Goal: Task Accomplishment & Management: Manage account settings

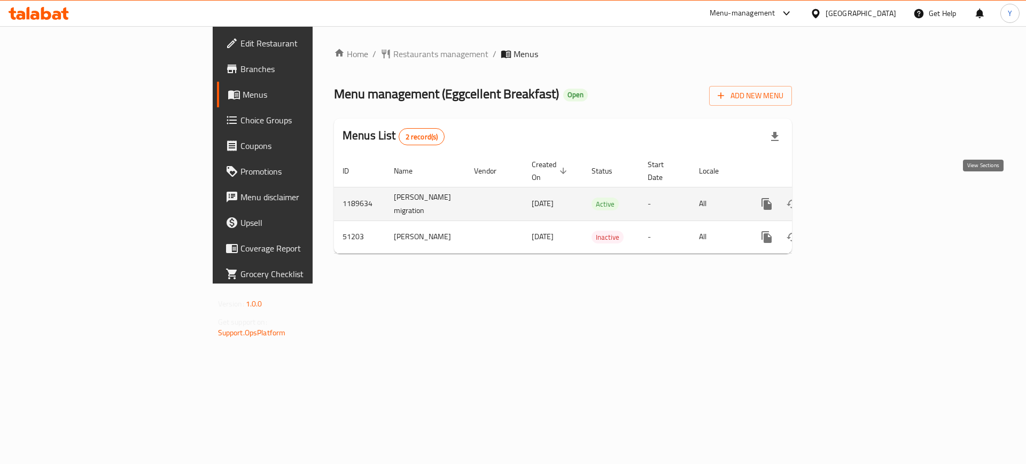
click at [856, 194] on link "enhanced table" at bounding box center [844, 204] width 26 height 26
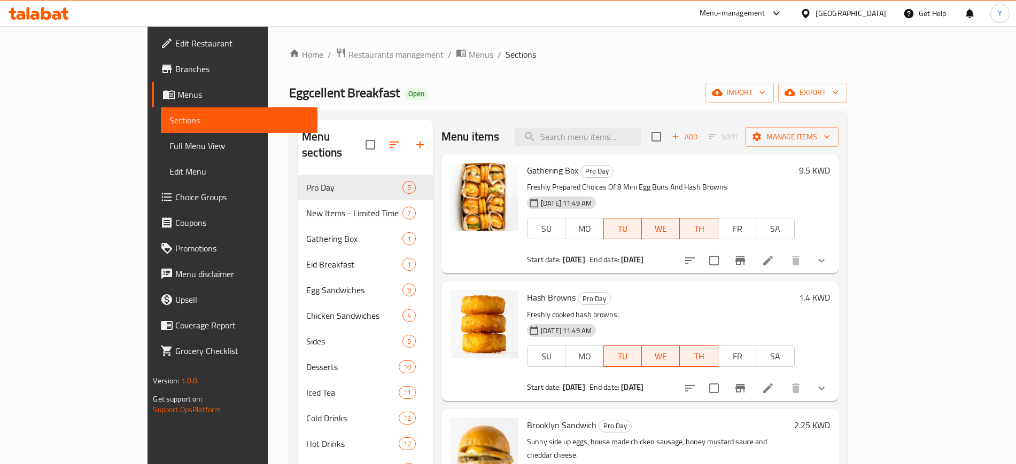
click at [511, 80] on div "Home / Restaurants management / Menus / Sections Eggcellent Breakfast Open impo…" at bounding box center [567, 320] width 557 height 545
click at [509, 57] on ol "Home / Restaurants management / Menus / Sections" at bounding box center [567, 55] width 557 height 14
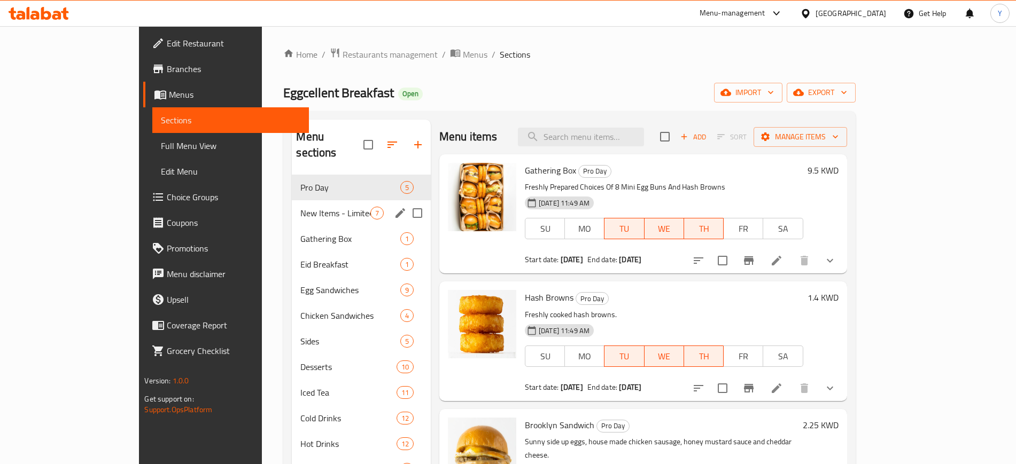
click at [292, 200] on div "New Items - Limited Time 7" at bounding box center [361, 213] width 139 height 26
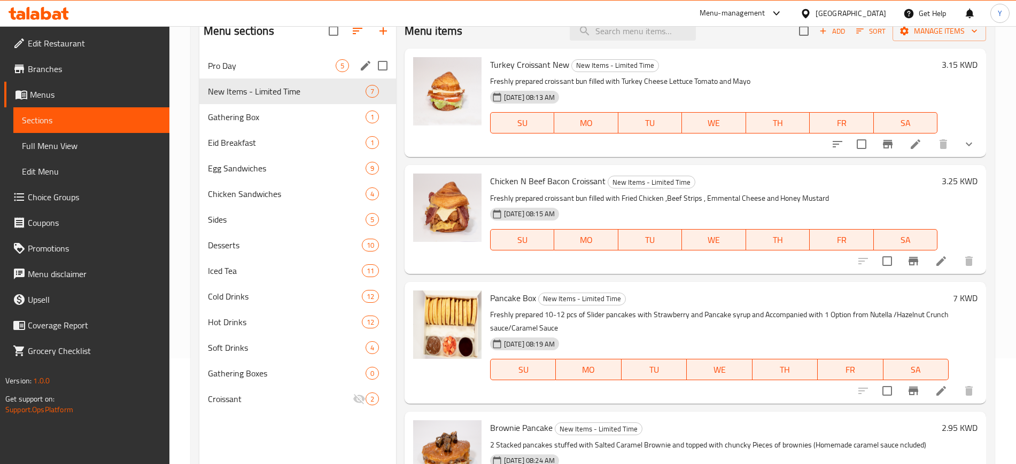
scroll to position [83, 0]
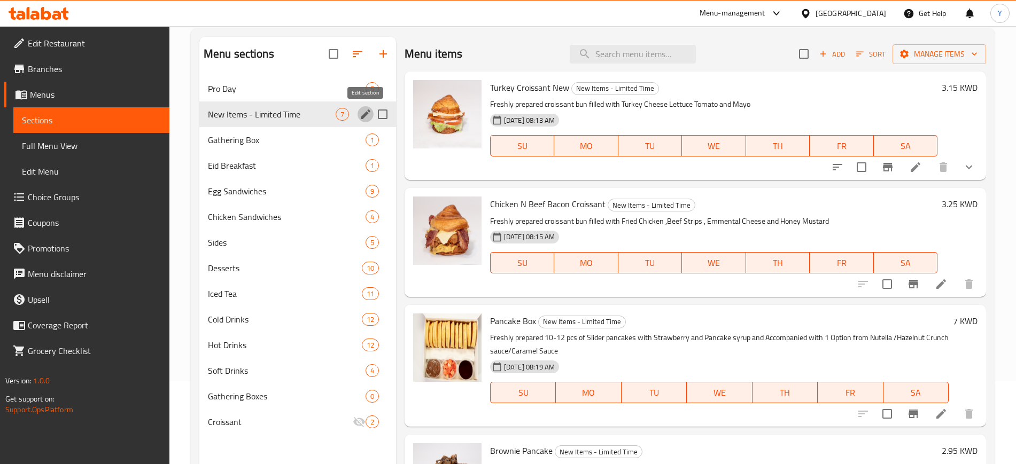
click at [368, 108] on icon "edit" at bounding box center [365, 114] width 13 height 13
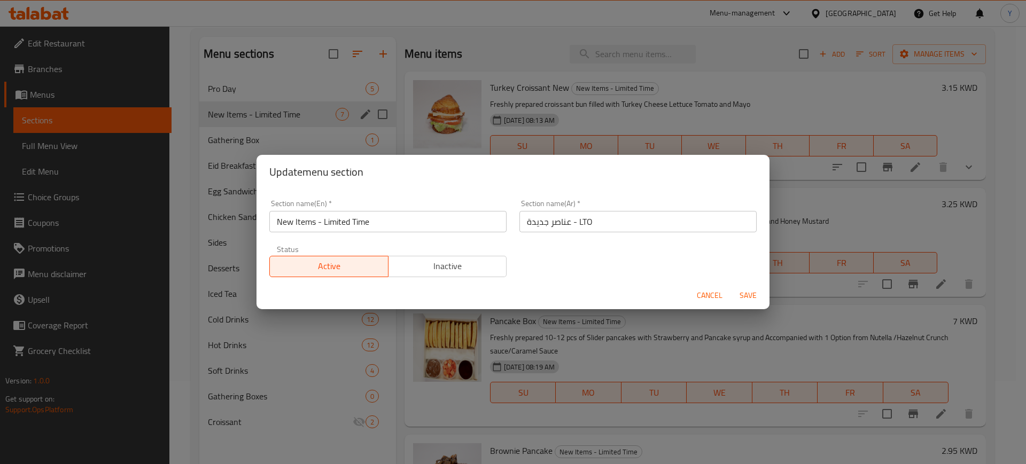
click at [746, 298] on span "Save" at bounding box center [748, 295] width 26 height 13
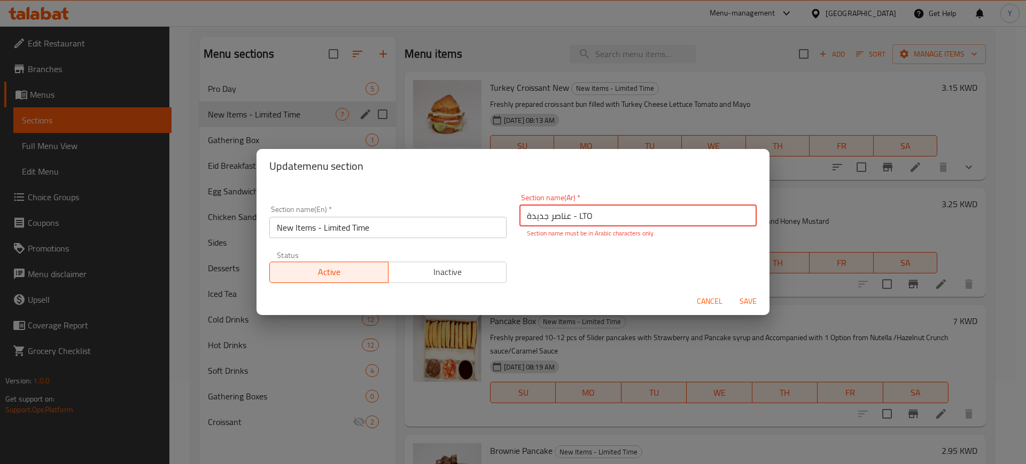
click at [714, 303] on span "Cancel" at bounding box center [710, 301] width 26 height 13
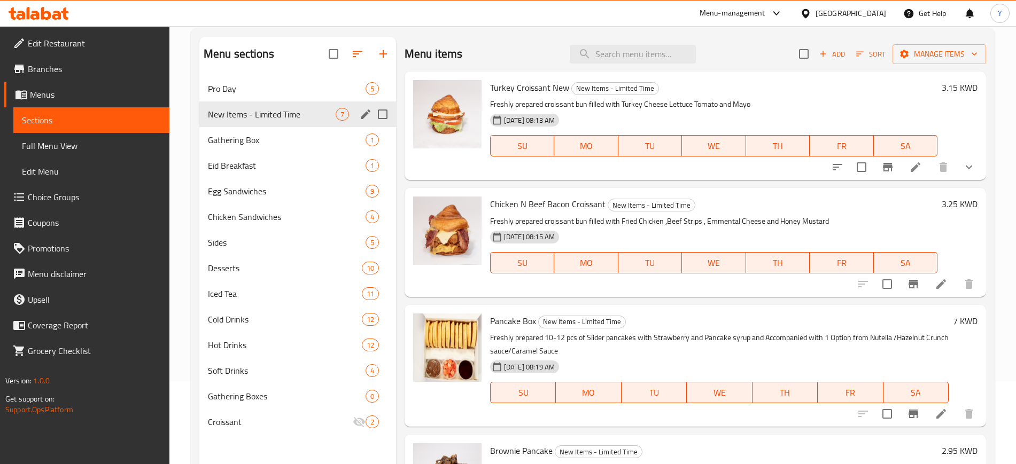
click at [1011, 167] on div "Home / Restaurants management / Menus / Sections Eggcellent Breakfast Open impo…" at bounding box center [592, 237] width 846 height 588
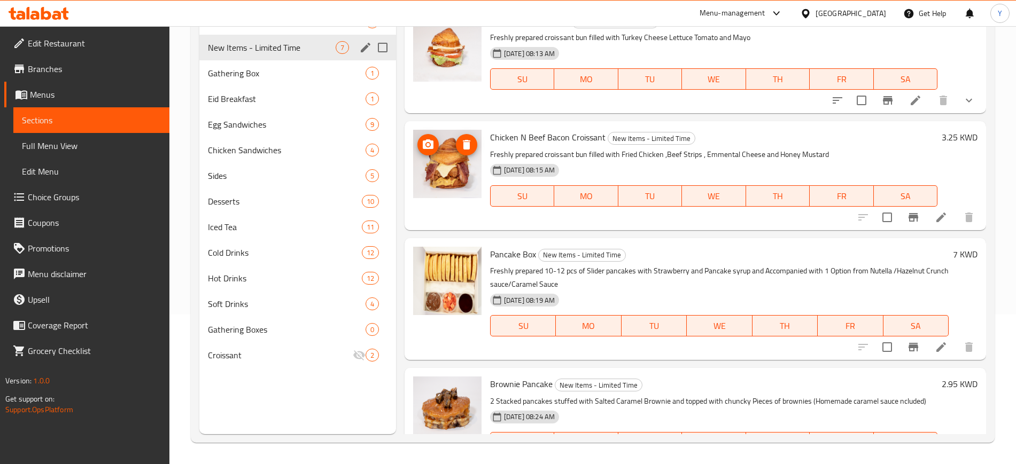
scroll to position [0, 0]
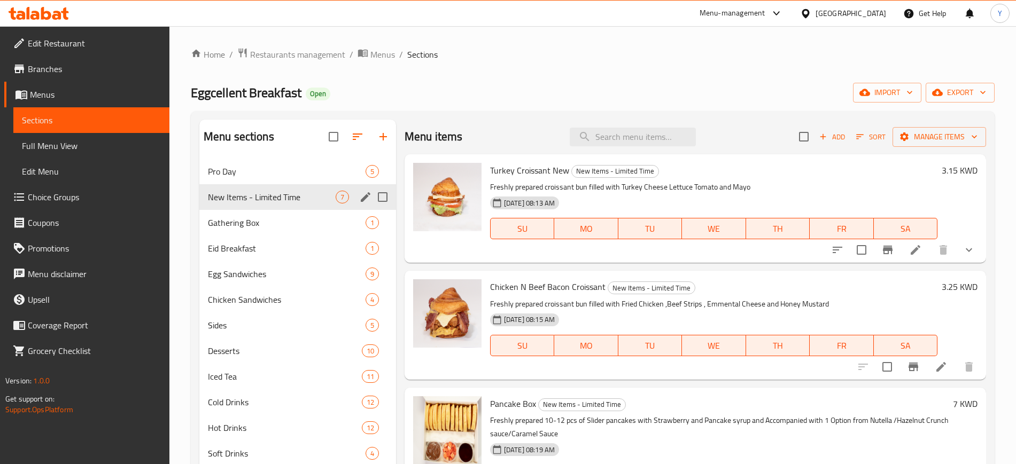
drag, startPoint x: 598, startPoint y: 24, endPoint x: 570, endPoint y: 6, distance: 33.4
click at [599, 24] on div "Menu-management [GEOGRAPHIC_DATA] Get Help Y" at bounding box center [508, 14] width 1016 height 26
click at [756, 73] on div "Home / Restaurants management / Menus / Sections Eggcellent Breakfast Open impo…" at bounding box center [592, 320] width 803 height 545
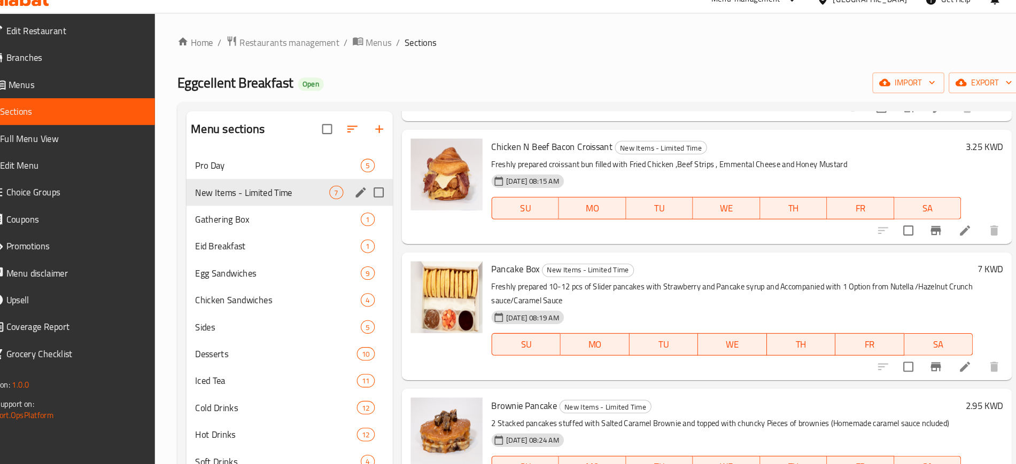
scroll to position [5, 0]
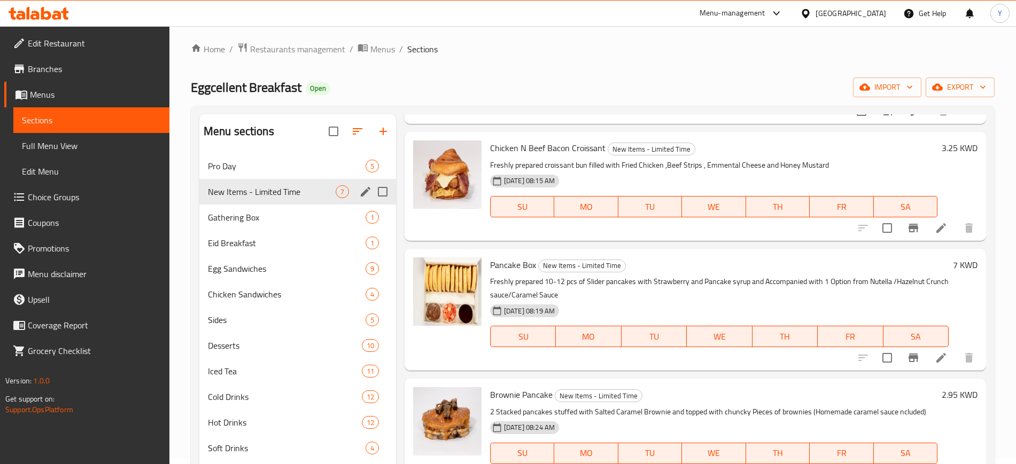
click at [524, 43] on ol "Home / Restaurants management / Menus / Sections" at bounding box center [592, 49] width 803 height 14
